Goal: Task Accomplishment & Management: Complete application form

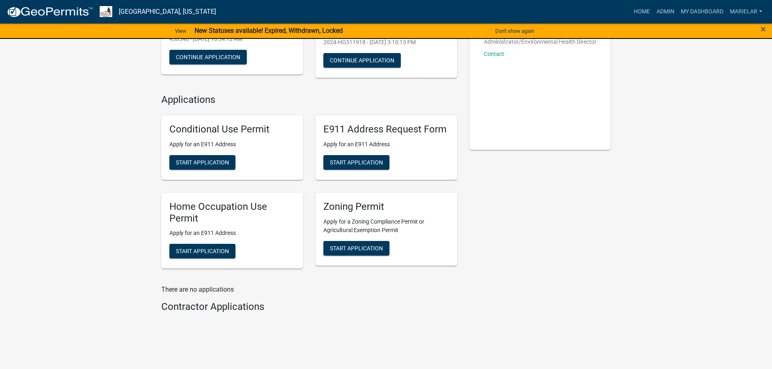
scroll to position [122, 0]
click at [367, 248] on span "Start Application" at bounding box center [356, 247] width 53 height 6
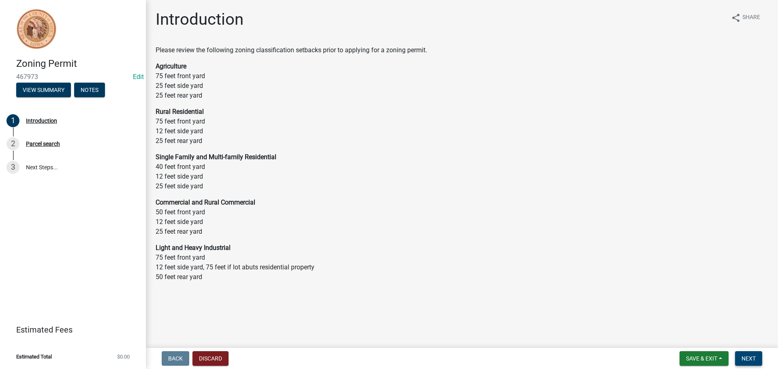
click at [745, 363] on button "Next" at bounding box center [748, 358] width 27 height 15
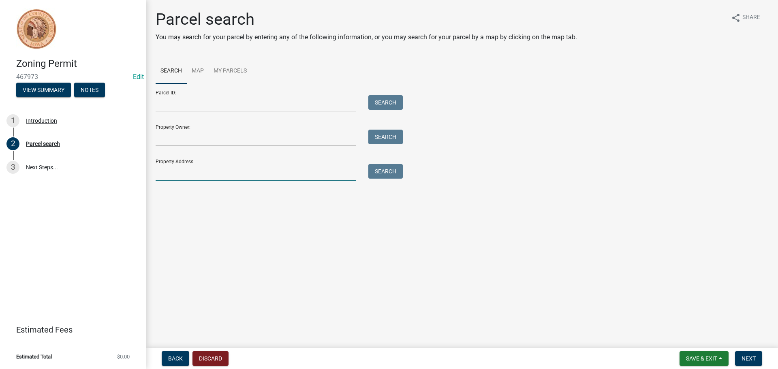
click at [187, 172] on input "Property Address:" at bounding box center [256, 172] width 201 height 17
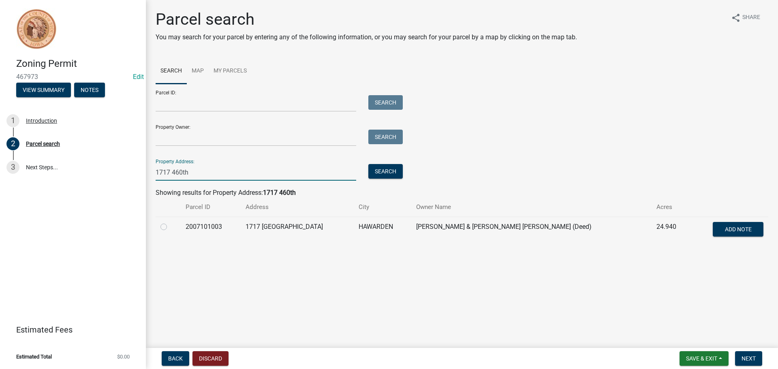
type input "1717 460th"
click at [170, 222] on label at bounding box center [170, 222] width 0 height 0
click at [170, 227] on input "radio" at bounding box center [172, 224] width 5 height 5
radio input "true"
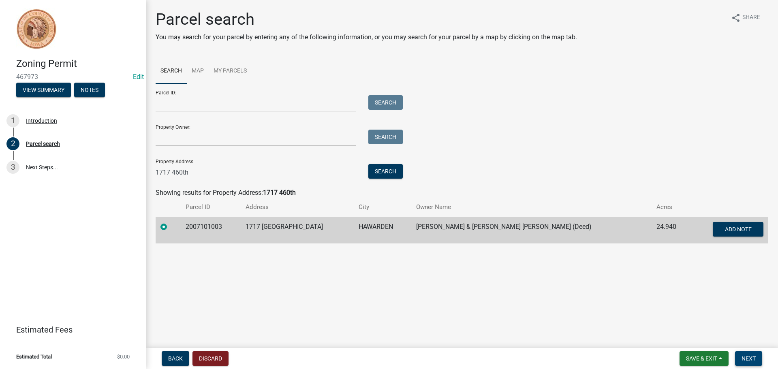
click at [745, 359] on span "Next" at bounding box center [748, 358] width 14 height 6
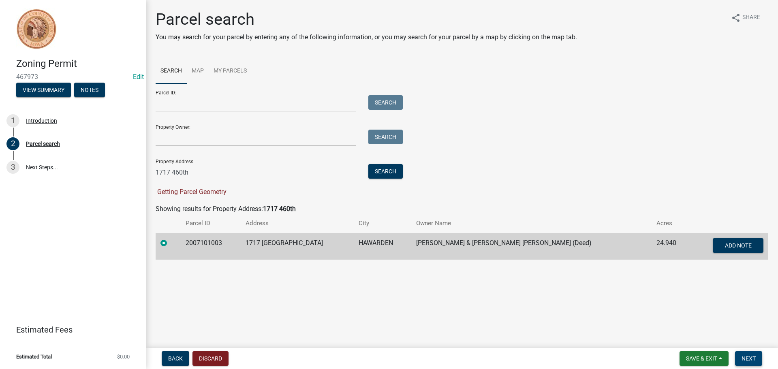
click at [741, 357] on button "Next" at bounding box center [748, 358] width 27 height 15
click at [209, 242] on td "2007101003" at bounding box center [211, 246] width 60 height 27
click at [747, 361] on span "Next" at bounding box center [748, 358] width 14 height 6
click at [204, 241] on td "2007101003" at bounding box center [211, 246] width 60 height 27
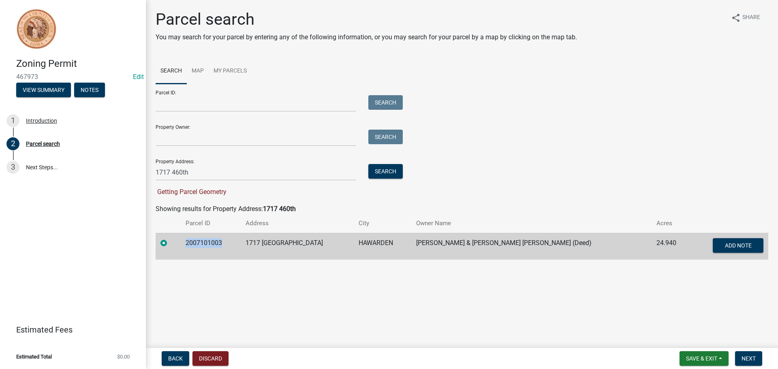
copy td "2007101003"
click at [205, 106] on input "Parcel ID:" at bounding box center [256, 103] width 201 height 17
paste input "2007101003"
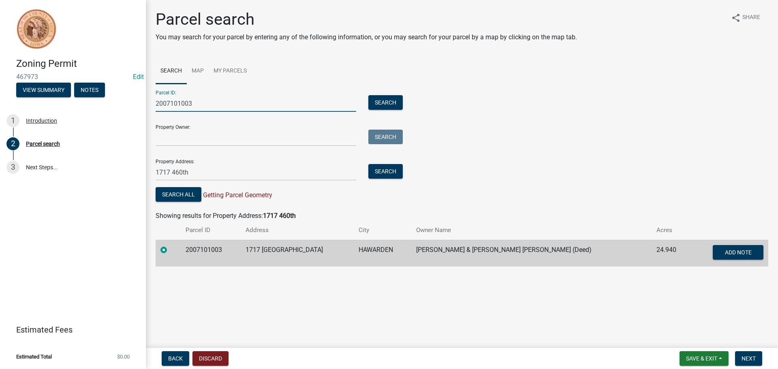
type input "2007101003"
click at [124, 165] on div "Zoning Permit 467973 Edit View Summary Notes 1 Introduction 2 Parcel search 3 N…" at bounding box center [389, 184] width 778 height 369
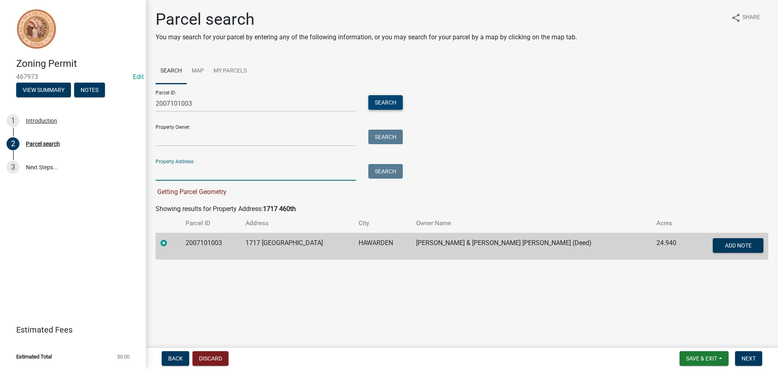
click at [382, 102] on button "Search" at bounding box center [385, 102] width 34 height 15
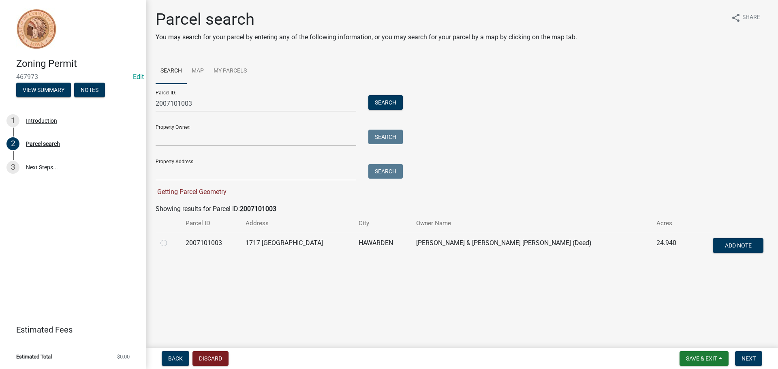
click at [170, 238] on label at bounding box center [170, 238] width 0 height 0
click at [170, 243] on input "radio" at bounding box center [172, 240] width 5 height 5
radio input "true"
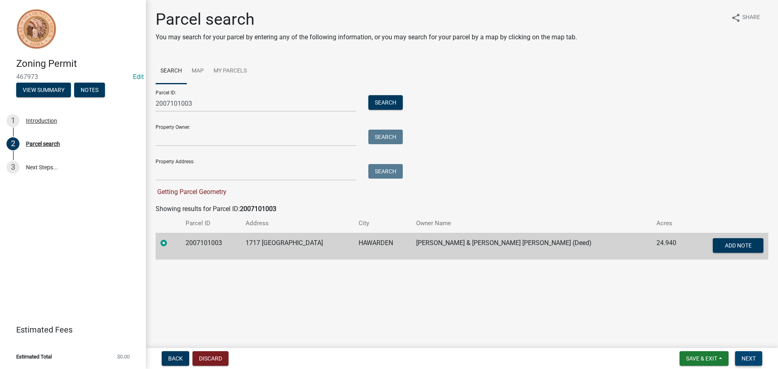
click at [747, 358] on span "Next" at bounding box center [748, 358] width 14 height 6
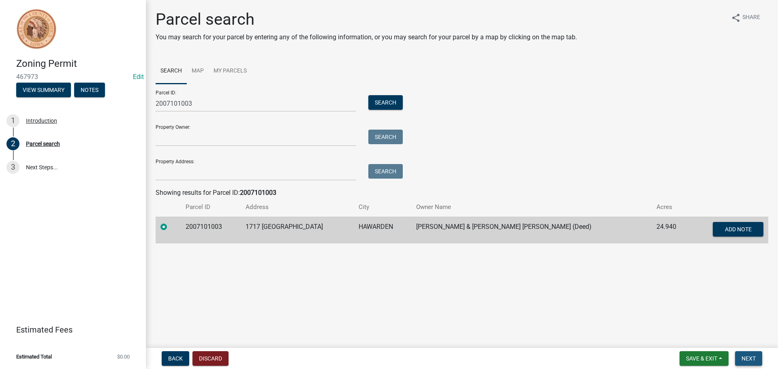
click at [750, 357] on span "Next" at bounding box center [748, 358] width 14 height 6
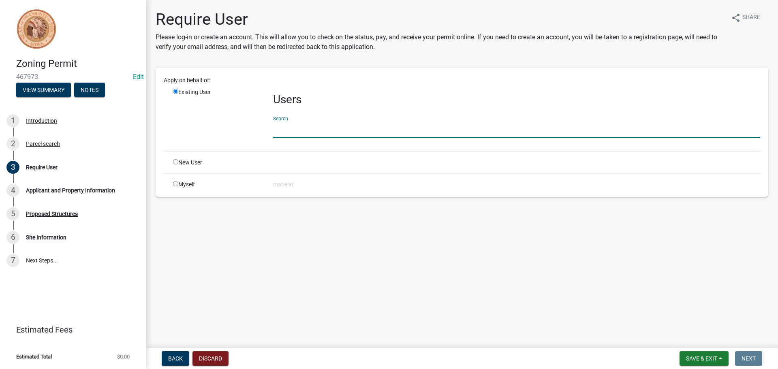
click at [332, 128] on input "text" at bounding box center [516, 129] width 487 height 17
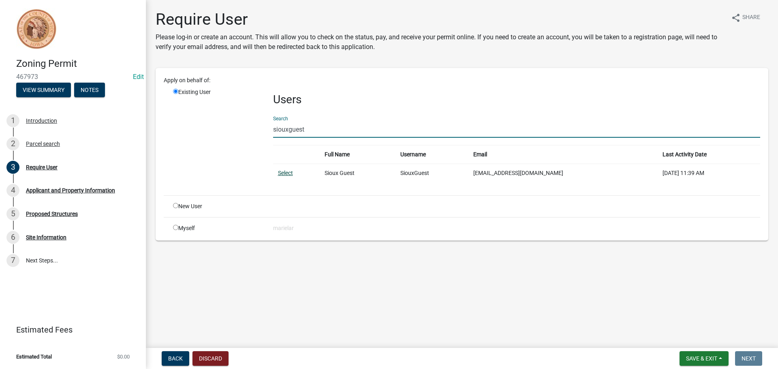
type input "siouxguest"
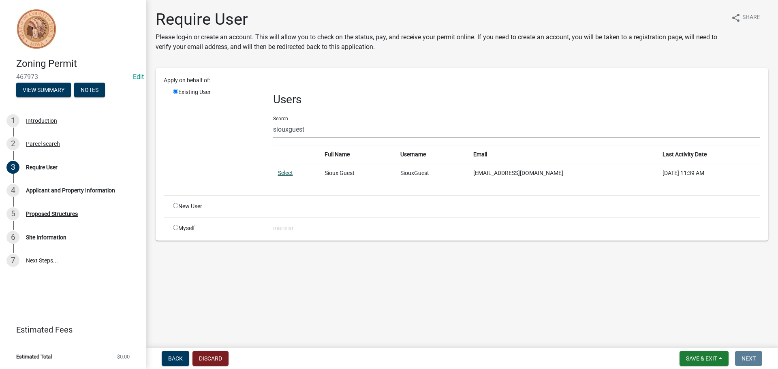
click at [280, 173] on link "Select" at bounding box center [285, 173] width 15 height 6
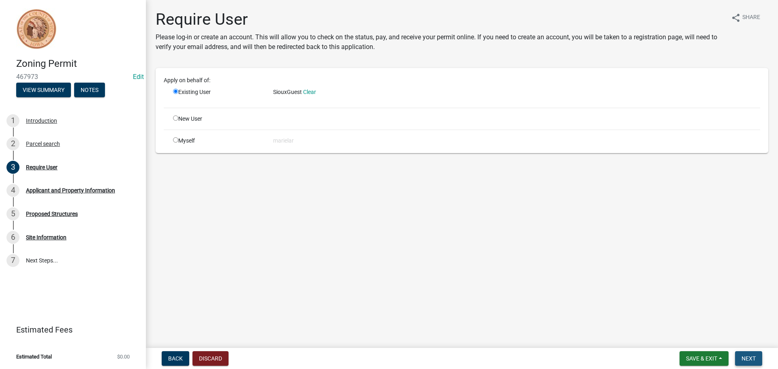
click at [753, 355] on span "Next" at bounding box center [748, 358] width 14 height 6
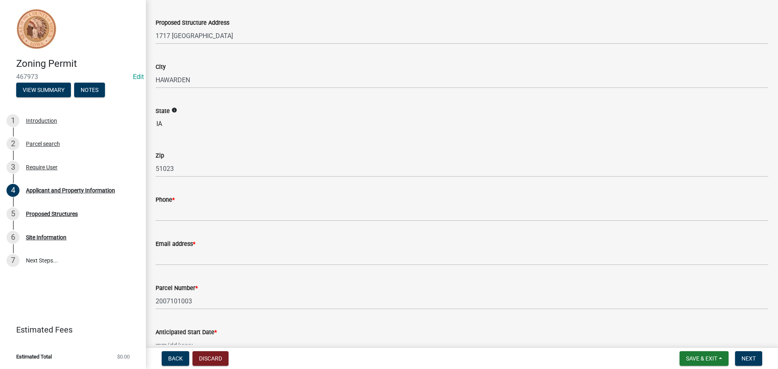
scroll to position [122, 0]
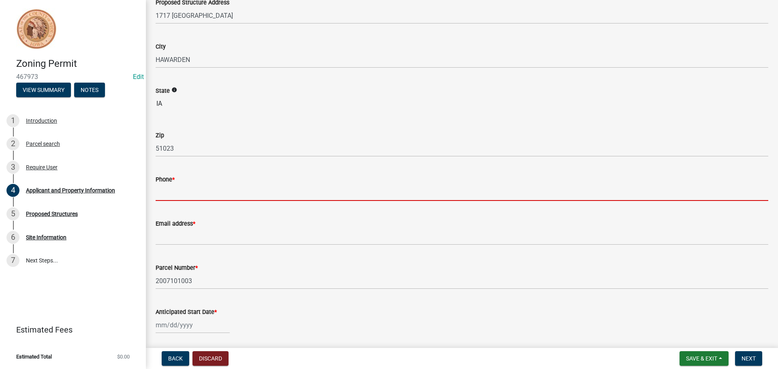
click at [191, 188] on input "Phone *" at bounding box center [462, 192] width 613 height 17
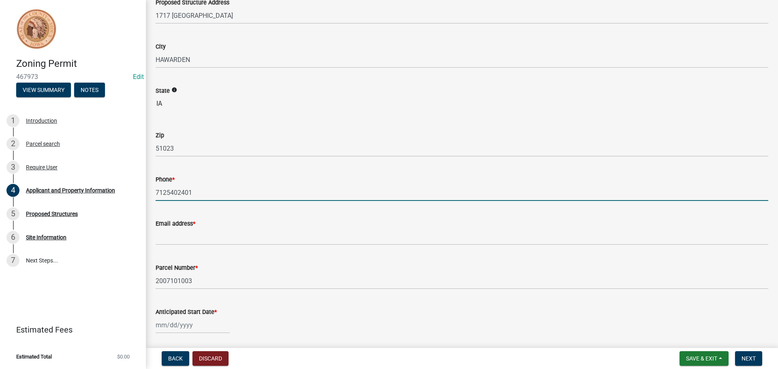
type input "7125402401"
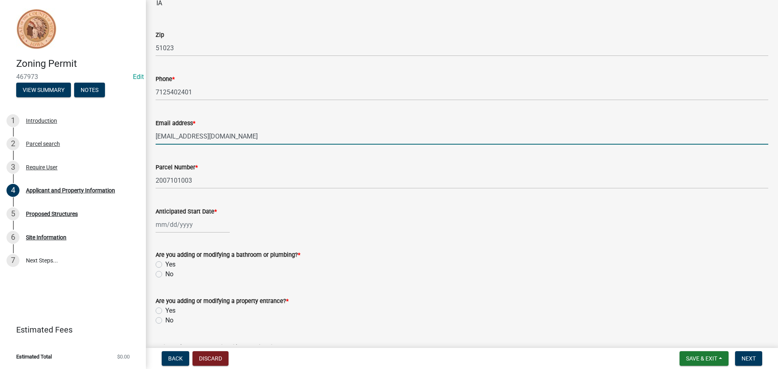
scroll to position [243, 0]
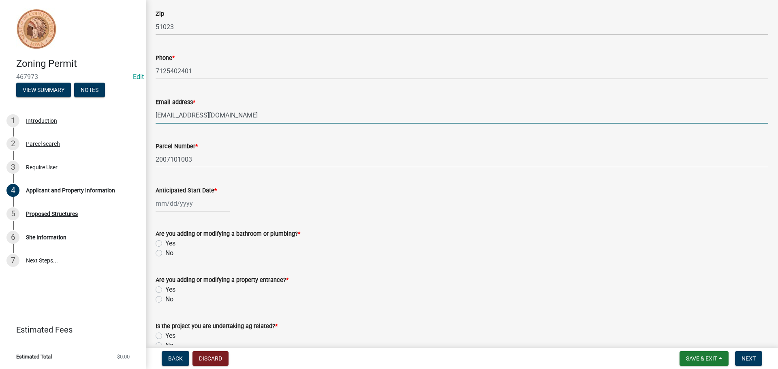
type input "[EMAIL_ADDRESS][DOMAIN_NAME]"
click at [191, 203] on div at bounding box center [193, 203] width 74 height 17
select select "8"
select select "2025"
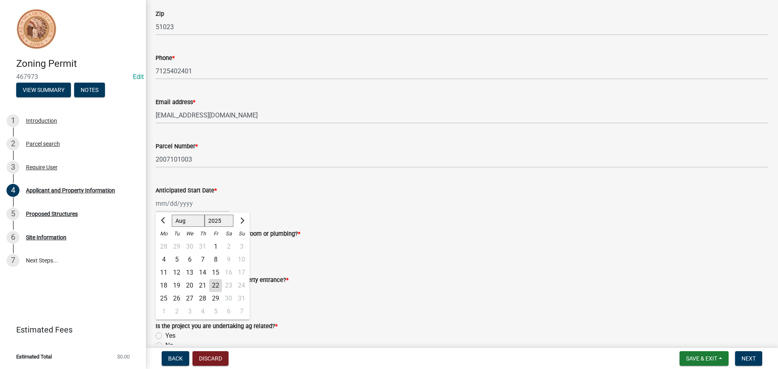
click at [164, 297] on div "25" at bounding box center [163, 298] width 13 height 13
type input "[DATE]"
click at [165, 254] on label "No" at bounding box center [169, 253] width 8 height 10
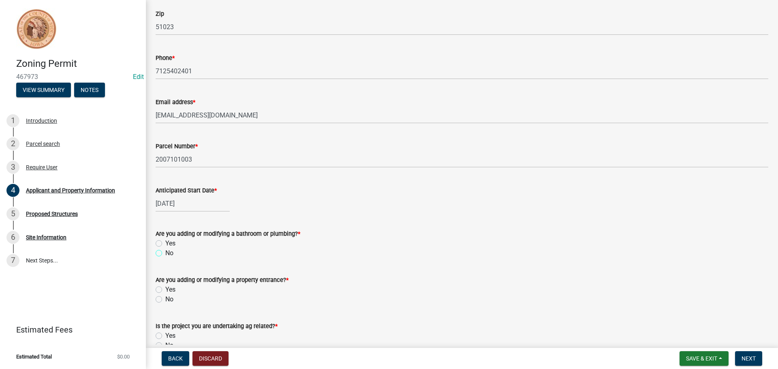
click at [165, 254] on input "No" at bounding box center [167, 250] width 5 height 5
radio input "true"
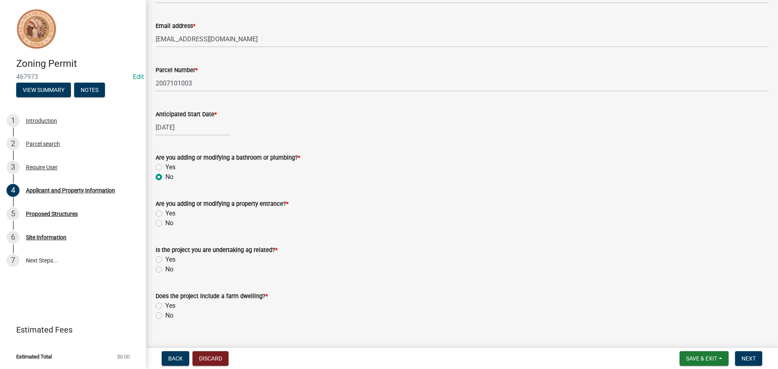
scroll to position [324, 0]
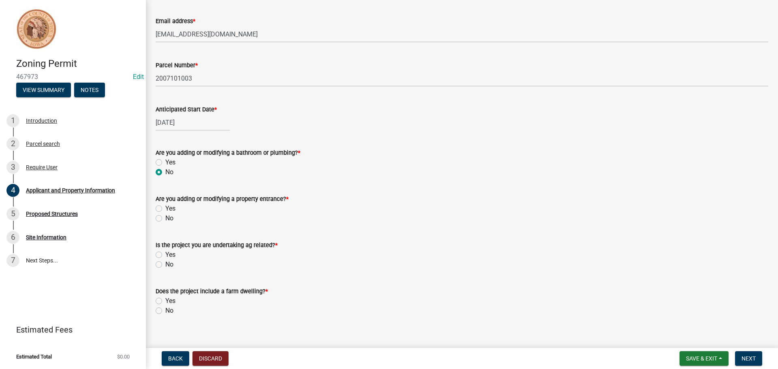
click at [165, 219] on label "No" at bounding box center [169, 219] width 8 height 10
click at [165, 219] on input "No" at bounding box center [167, 216] width 5 height 5
radio input "true"
click at [165, 311] on label "No" at bounding box center [169, 311] width 8 height 10
click at [165, 311] on input "No" at bounding box center [167, 308] width 5 height 5
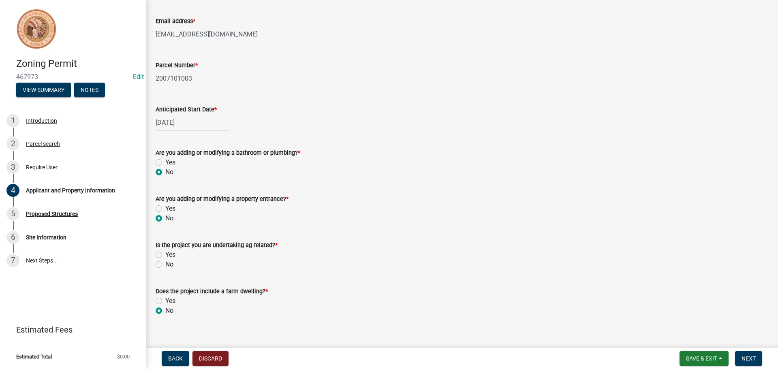
radio input "true"
click at [165, 254] on label "Yes" at bounding box center [170, 255] width 10 height 10
click at [165, 254] on input "Yes" at bounding box center [167, 252] width 5 height 5
radio input "true"
click at [752, 359] on span "Next" at bounding box center [748, 358] width 14 height 6
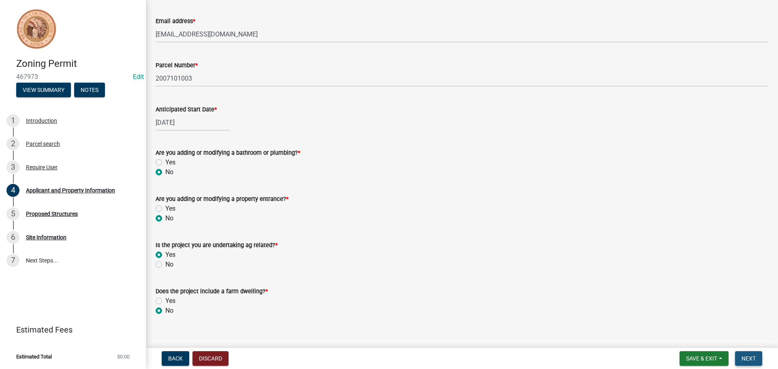
scroll to position [0, 0]
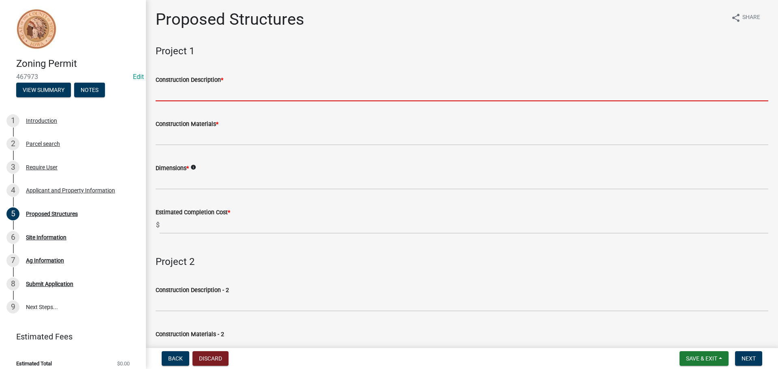
click at [198, 93] on input "Construction Description *" at bounding box center [462, 93] width 613 height 17
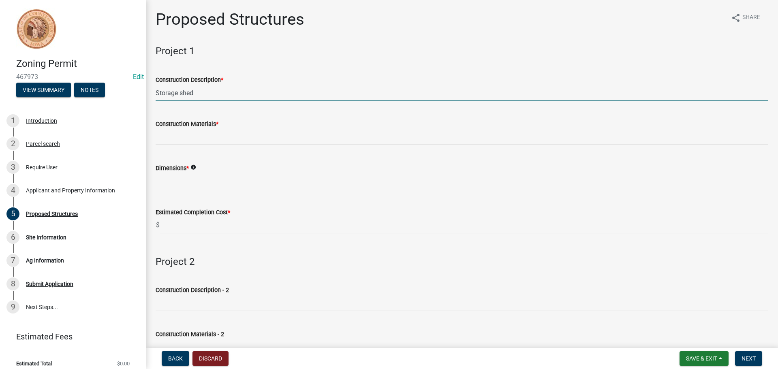
type input "Storage shed"
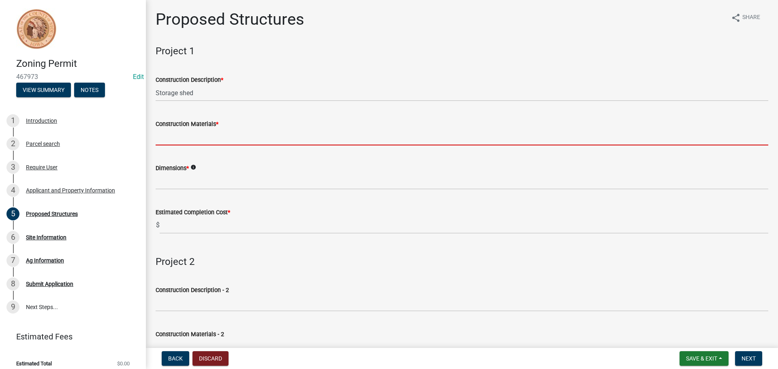
type input "s"
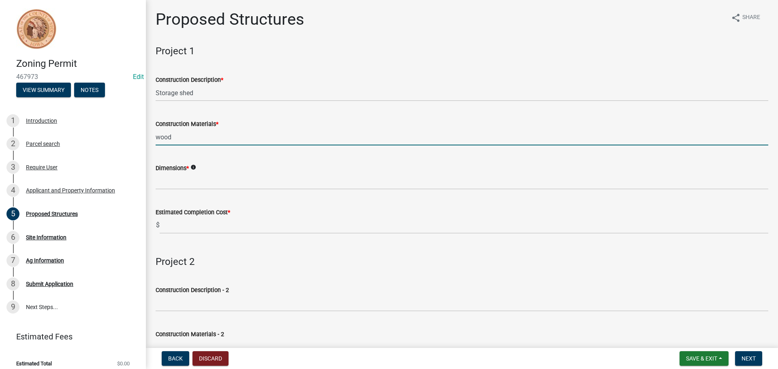
type input "wood"
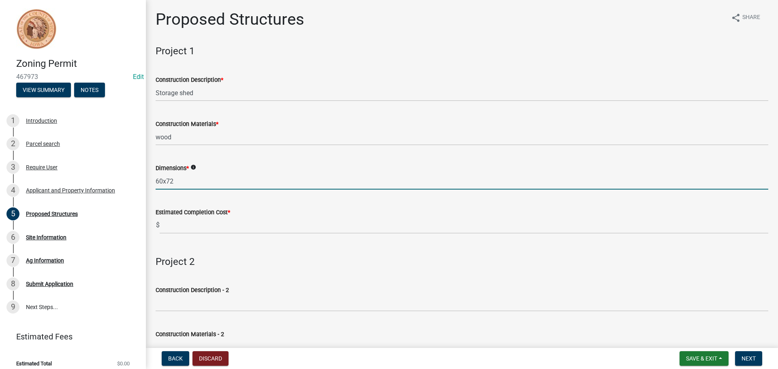
type input "60x72"
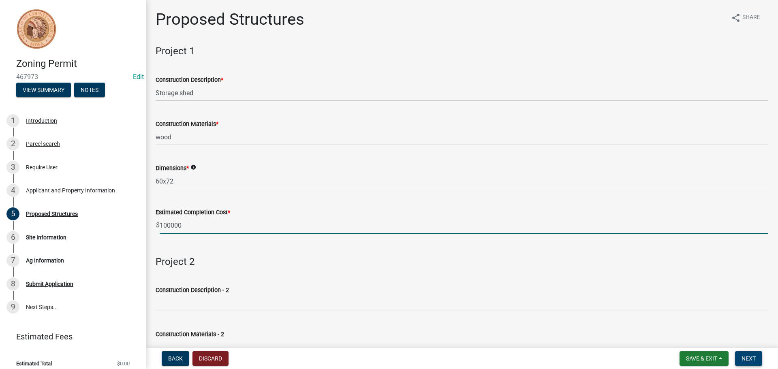
type input "100000"
click at [748, 352] on button "Next" at bounding box center [748, 358] width 27 height 15
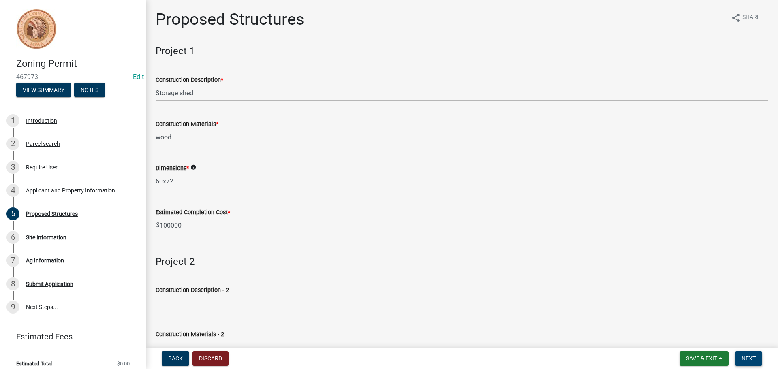
click at [747, 358] on span "Next" at bounding box center [748, 358] width 14 height 6
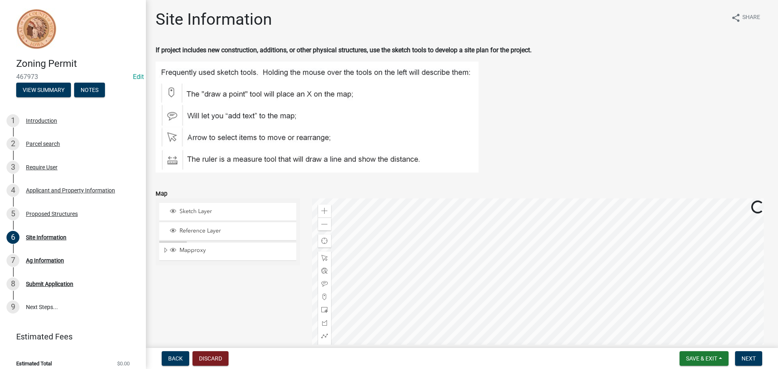
click at [368, 208] on div at bounding box center [540, 300] width 457 height 203
click at [476, 274] on div at bounding box center [540, 300] width 457 height 203
click at [325, 212] on span at bounding box center [324, 211] width 6 height 6
click at [571, 280] on div at bounding box center [540, 300] width 457 height 203
click at [327, 213] on div "Zoom in" at bounding box center [324, 211] width 13 height 13
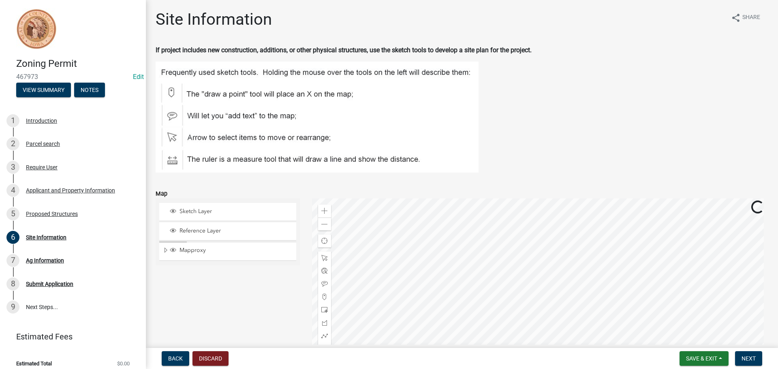
click at [522, 309] on div at bounding box center [540, 300] width 457 height 203
click at [501, 294] on div at bounding box center [540, 300] width 457 height 203
click at [315, 309] on div at bounding box center [540, 300] width 457 height 203
click at [318, 310] on div at bounding box center [324, 309] width 13 height 13
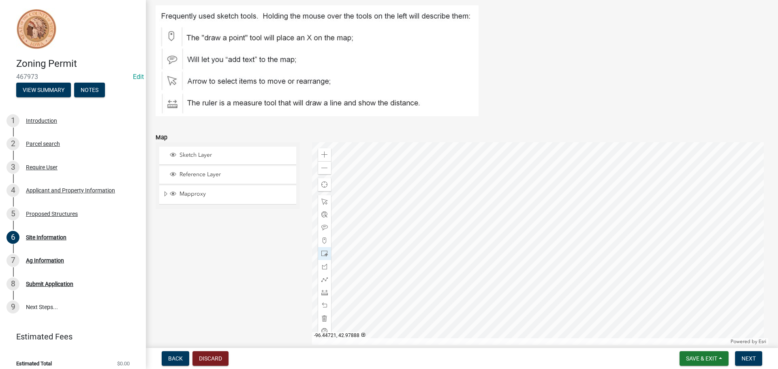
click at [498, 213] on div at bounding box center [540, 243] width 457 height 203
click at [747, 359] on span "Next" at bounding box center [748, 358] width 14 height 6
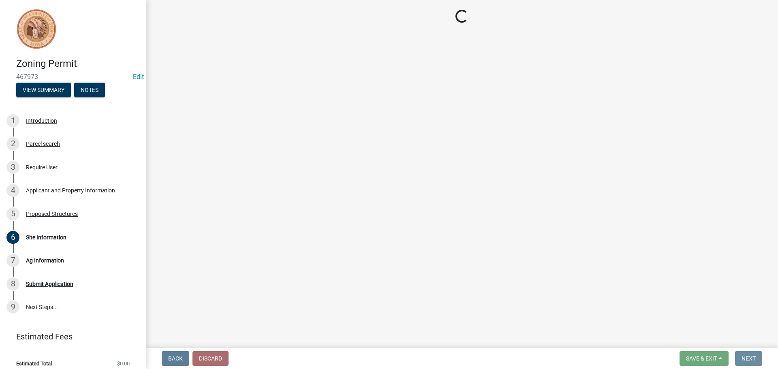
scroll to position [0, 0]
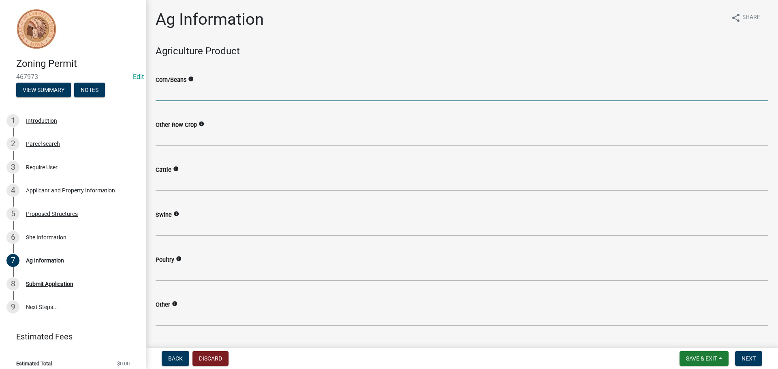
click at [201, 98] on input "text" at bounding box center [462, 93] width 613 height 17
type input "1000"
click at [750, 360] on span "Next" at bounding box center [748, 358] width 14 height 6
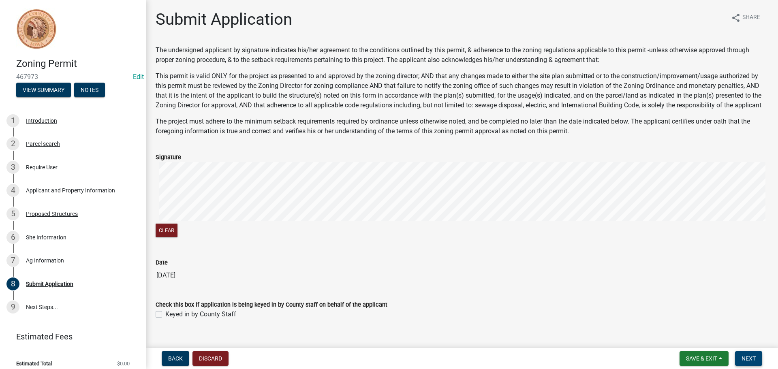
click at [751, 355] on button "Next" at bounding box center [748, 358] width 27 height 15
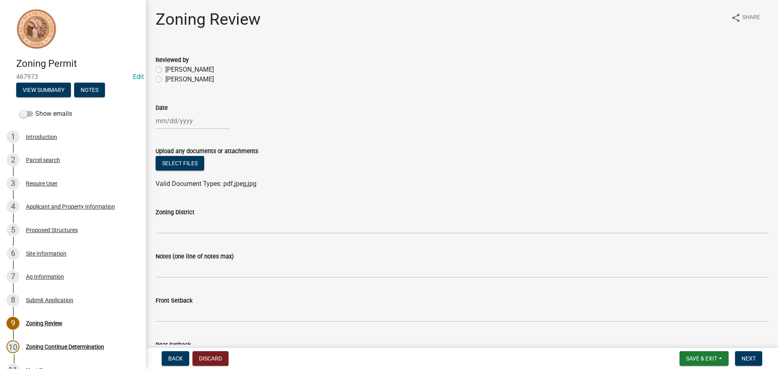
click at [165, 79] on label "[PERSON_NAME]" at bounding box center [189, 80] width 49 height 10
click at [165, 79] on input "[PERSON_NAME]" at bounding box center [167, 77] width 5 height 5
radio input "true"
click at [168, 125] on div at bounding box center [193, 121] width 74 height 17
select select "8"
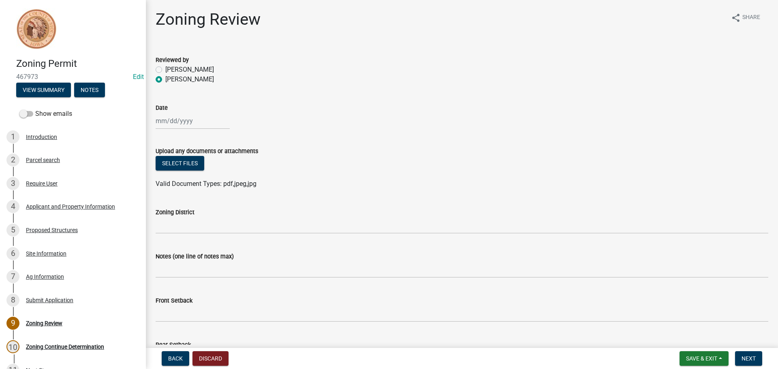
select select "2025"
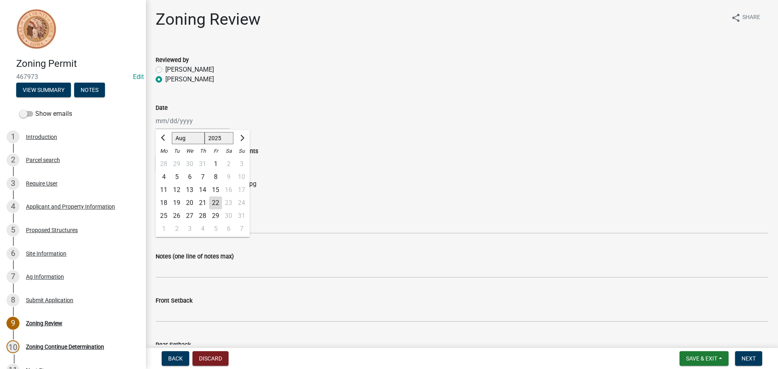
click at [215, 201] on div "22" at bounding box center [215, 203] width 13 height 13
type input "[DATE]"
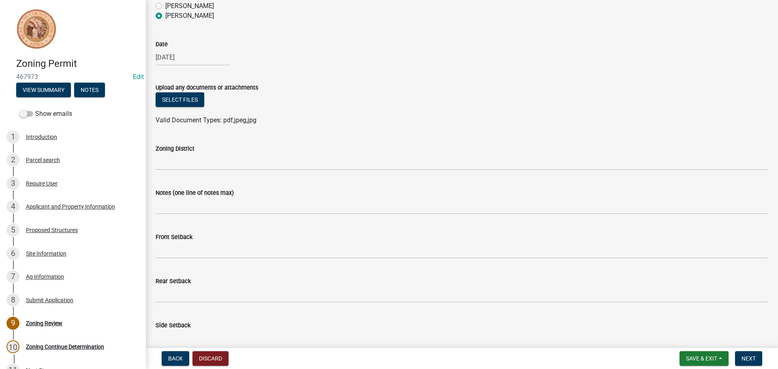
scroll to position [122, 0]
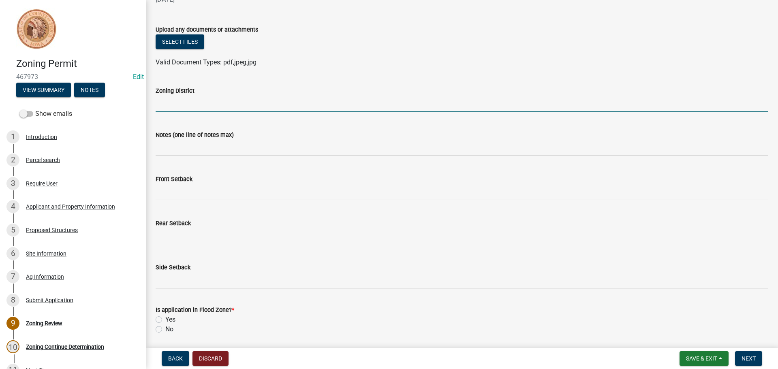
click at [208, 100] on input "Zoning District" at bounding box center [462, 104] width 613 height 17
type input "AG"
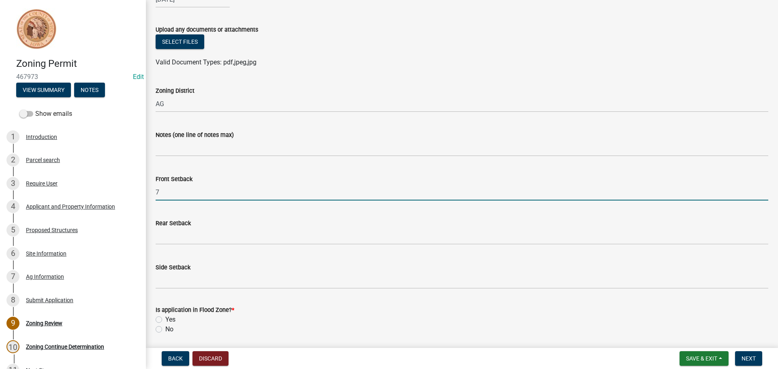
type input "7"
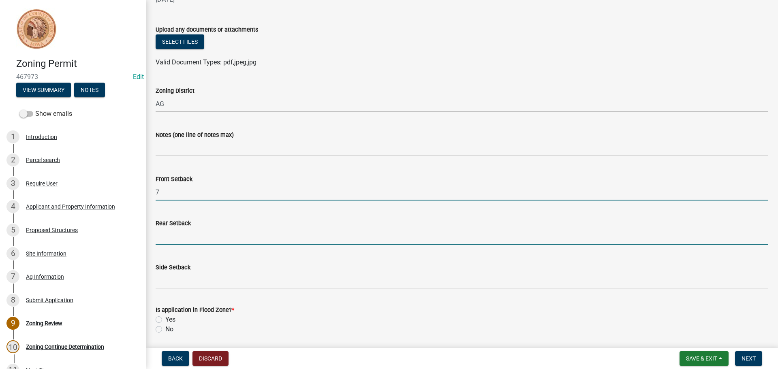
type input "5"
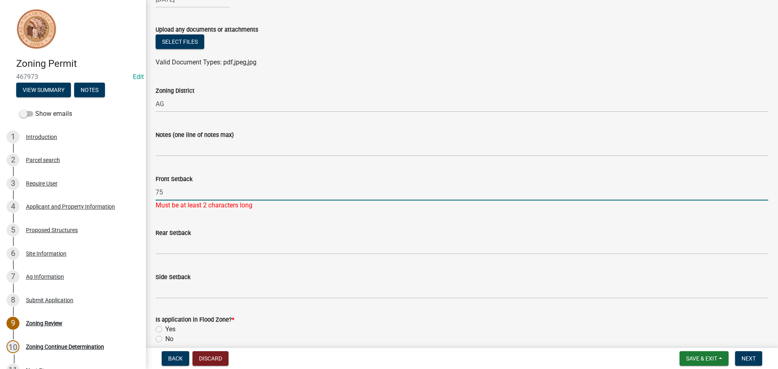
type input "75"
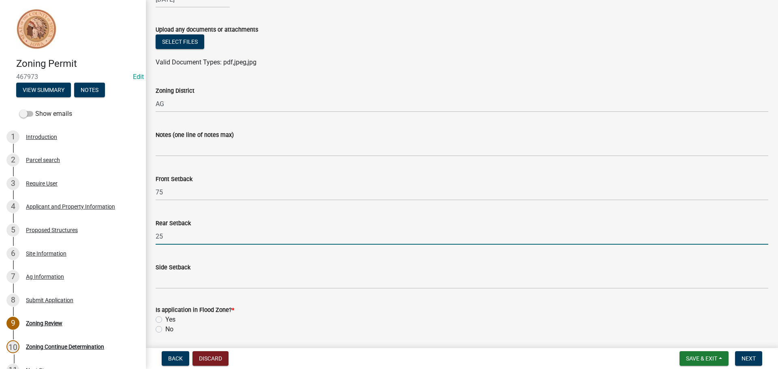
type input "25"
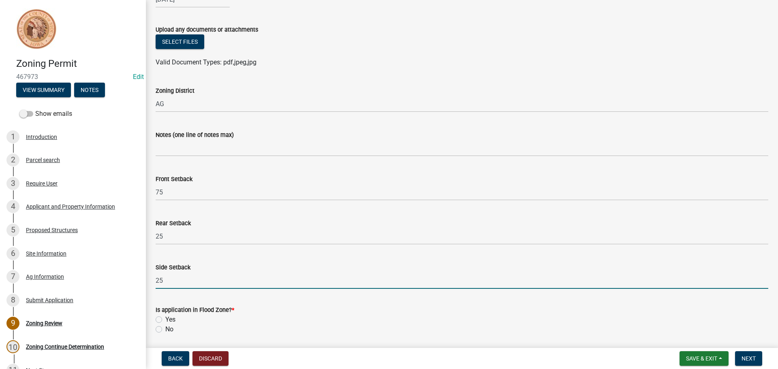
type input "25"
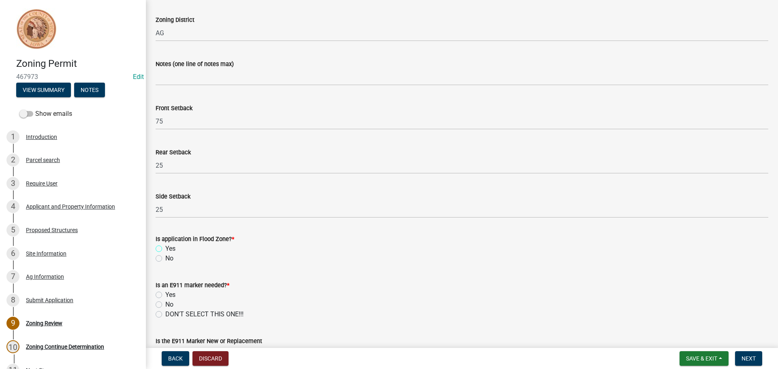
scroll to position [284, 0]
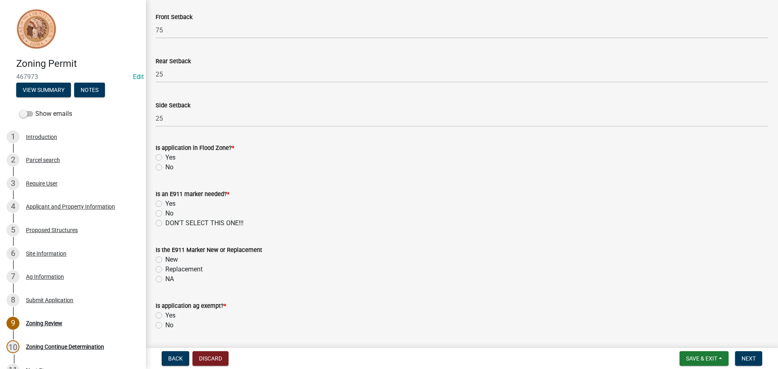
click at [165, 166] on label "No" at bounding box center [169, 167] width 8 height 10
click at [165, 166] on input "No" at bounding box center [167, 164] width 5 height 5
radio input "true"
click at [165, 214] on label "No" at bounding box center [169, 214] width 8 height 10
click at [165, 214] on input "No" at bounding box center [167, 211] width 5 height 5
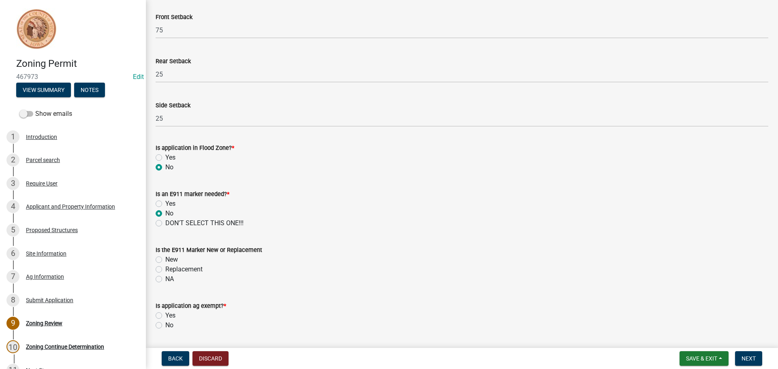
radio input "true"
click at [165, 278] on label "NA" at bounding box center [169, 279] width 9 height 10
click at [165, 278] on input "NA" at bounding box center [167, 276] width 5 height 5
radio input "true"
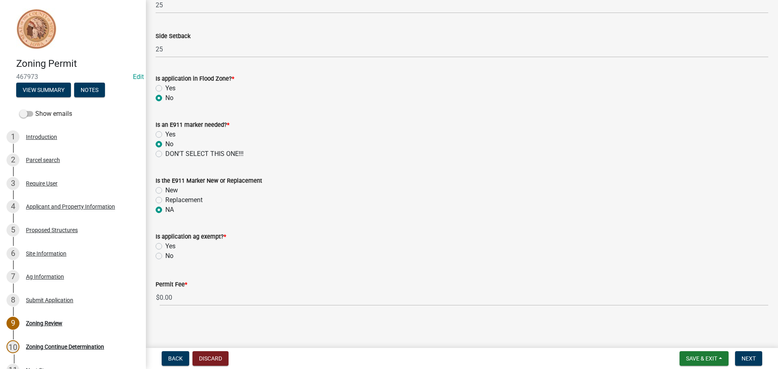
click at [165, 246] on label "Yes" at bounding box center [170, 246] width 10 height 10
click at [165, 246] on input "Yes" at bounding box center [167, 243] width 5 height 5
radio input "true"
click at [746, 360] on span "Next" at bounding box center [748, 358] width 14 height 6
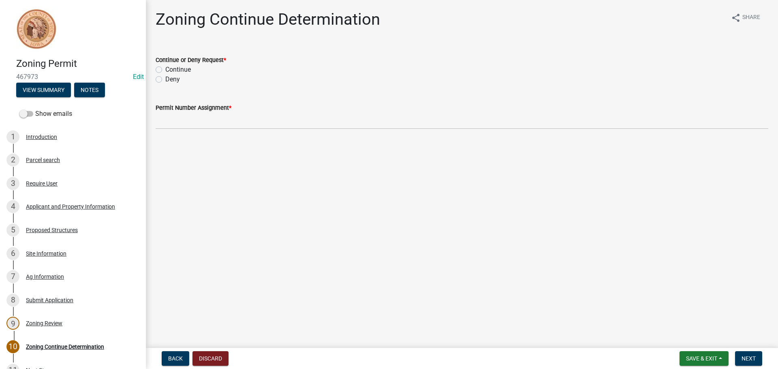
click at [165, 68] on label "Continue" at bounding box center [178, 70] width 26 height 10
click at [165, 68] on input "Continue" at bounding box center [167, 67] width 5 height 5
radio input "true"
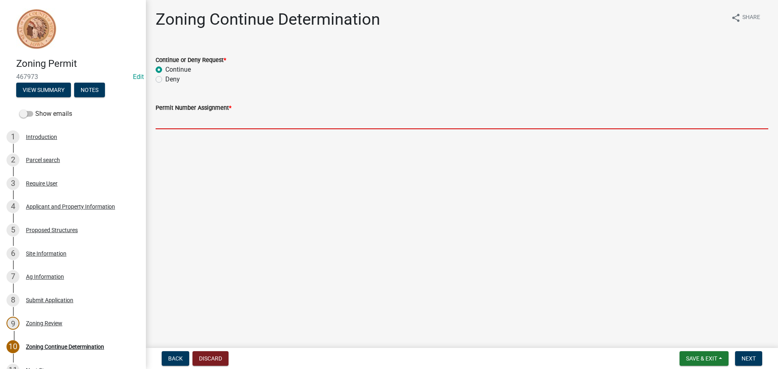
click at [175, 125] on input "Permit Number Assignment *" at bounding box center [462, 121] width 613 height 17
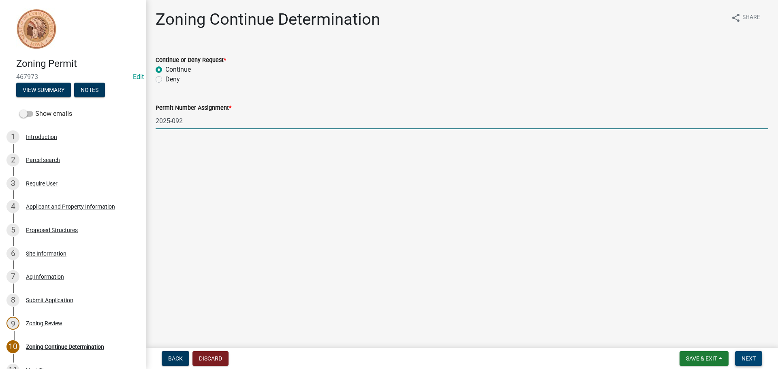
type input "2025-092"
click at [749, 361] on span "Next" at bounding box center [748, 358] width 14 height 6
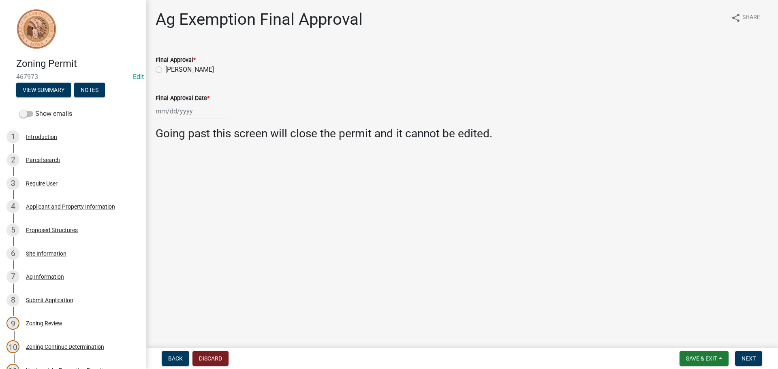
click at [165, 71] on label "[PERSON_NAME]" at bounding box center [189, 70] width 49 height 10
click at [165, 70] on input "[PERSON_NAME]" at bounding box center [167, 67] width 5 height 5
radio input "true"
click at [173, 112] on div at bounding box center [193, 111] width 74 height 17
select select "8"
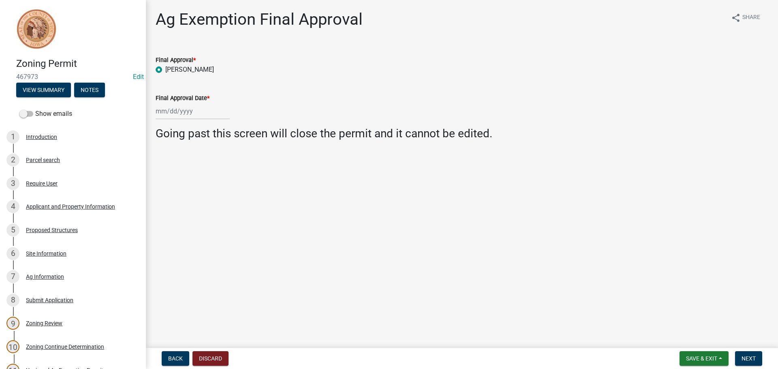
select select "2025"
click at [218, 195] on div "22" at bounding box center [215, 193] width 13 height 13
type input "[DATE]"
click at [750, 358] on span "Next" at bounding box center [748, 358] width 14 height 6
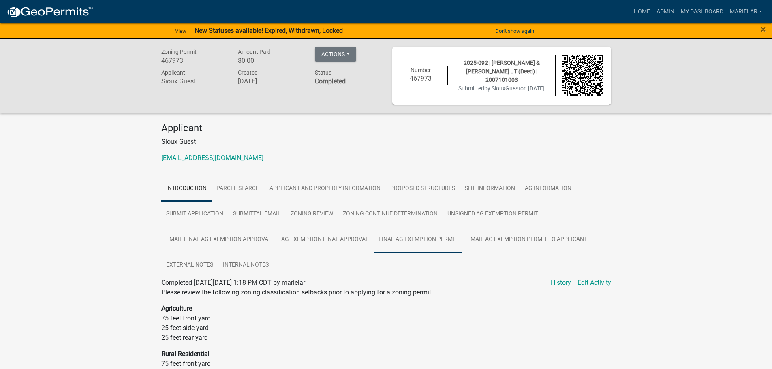
drag, startPoint x: 420, startPoint y: 242, endPoint x: 410, endPoint y: 244, distance: 9.9
click at [420, 242] on link "Final Ag Exemption Permit" at bounding box center [418, 240] width 89 height 26
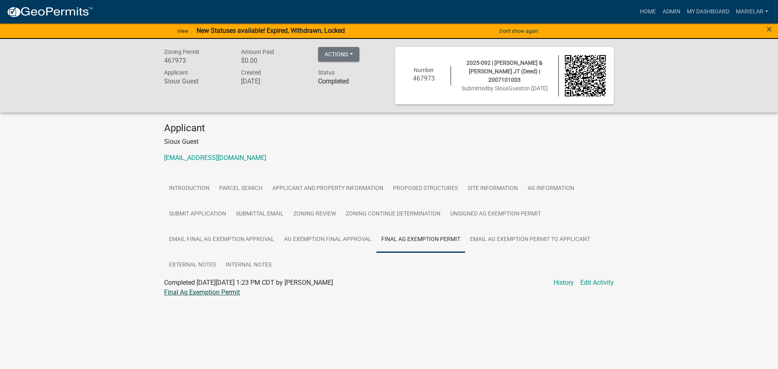
click at [207, 290] on link "Final Ag Exemption Permit" at bounding box center [202, 292] width 76 height 8
